Goal: Task Accomplishment & Management: Manage account settings

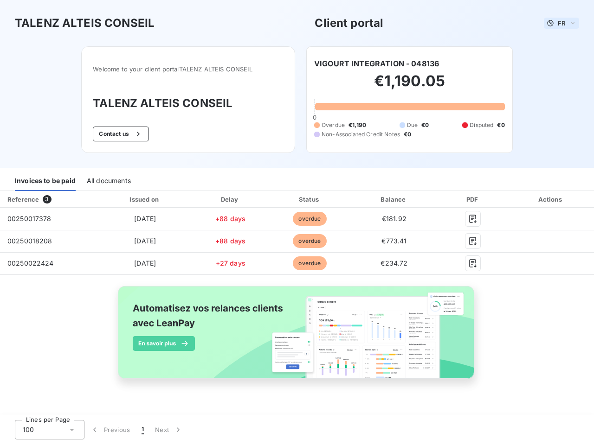
click at [561, 23] on span "FR" at bounding box center [561, 22] width 7 height 7
click at [120, 134] on button "Contact us" at bounding box center [121, 134] width 56 height 15
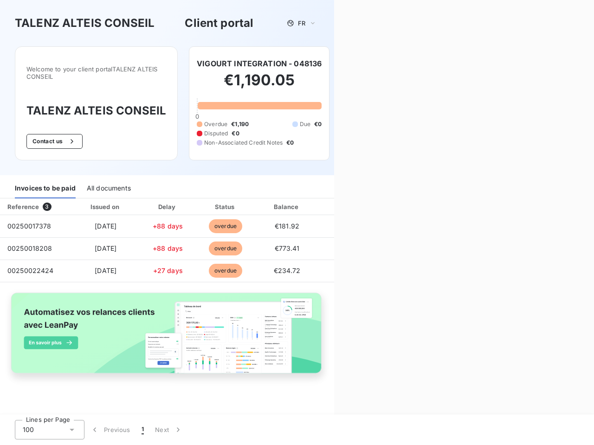
click at [45, 181] on div "Invoices to be paid" at bounding box center [45, 188] width 61 height 19
click at [108, 181] on div "All documents" at bounding box center [109, 188] width 44 height 19
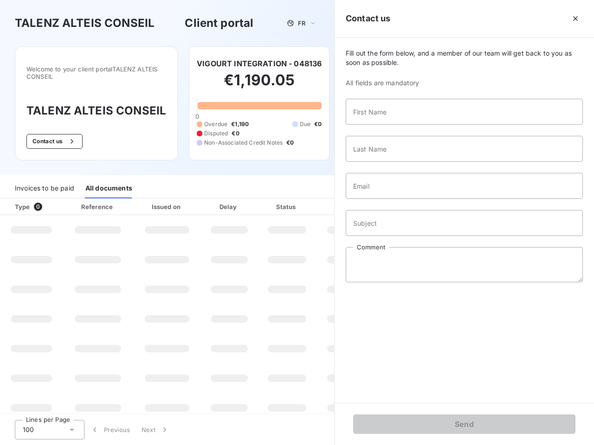
click at [49, 200] on th "Type 0" at bounding box center [31, 207] width 63 height 17
click at [144, 200] on th "Issued on" at bounding box center [167, 207] width 68 height 17
click at [230, 200] on th "Delay" at bounding box center [229, 207] width 57 height 17
